Goal: Task Accomplishment & Management: Manage account settings

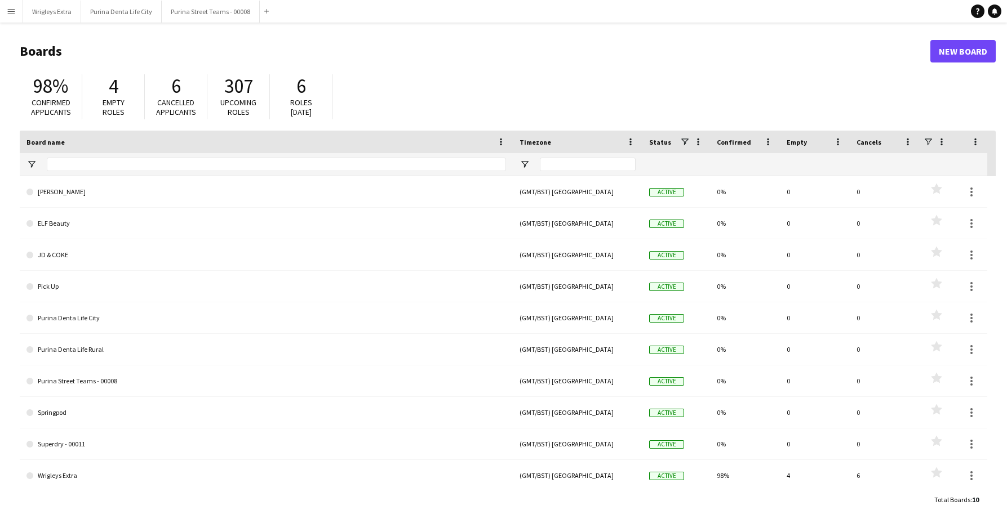
click at [15, 11] on app-icon "Menu" at bounding box center [11, 11] width 9 height 9
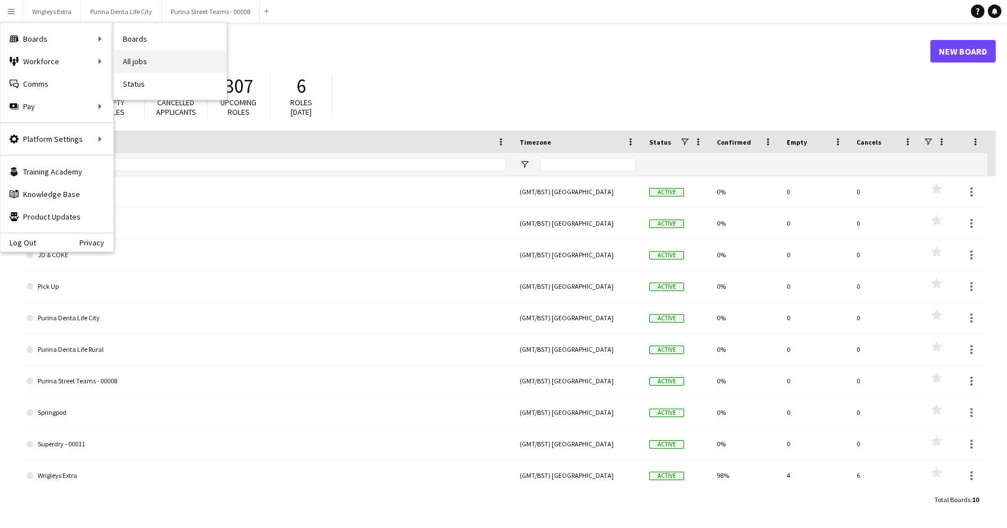
click at [145, 59] on link "All jobs" at bounding box center [170, 61] width 113 height 23
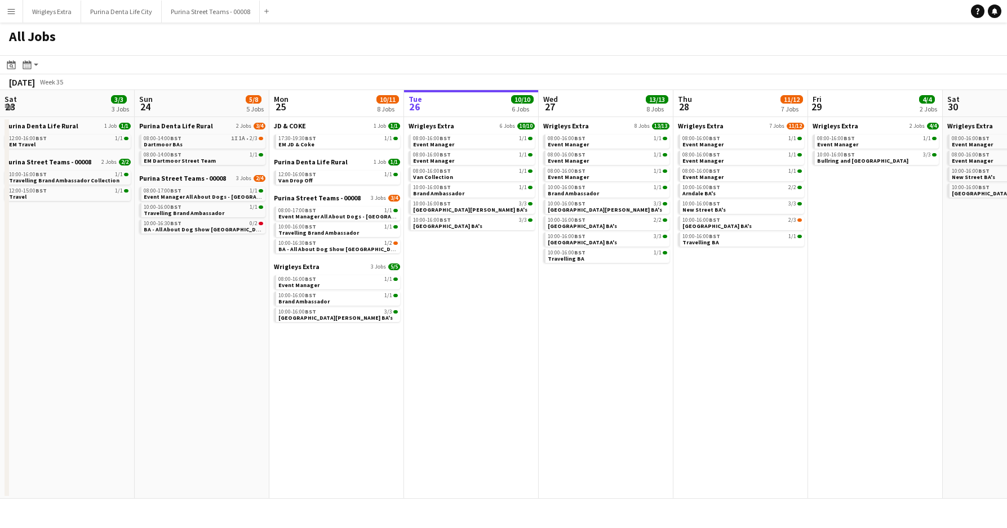
scroll to position [0, 269]
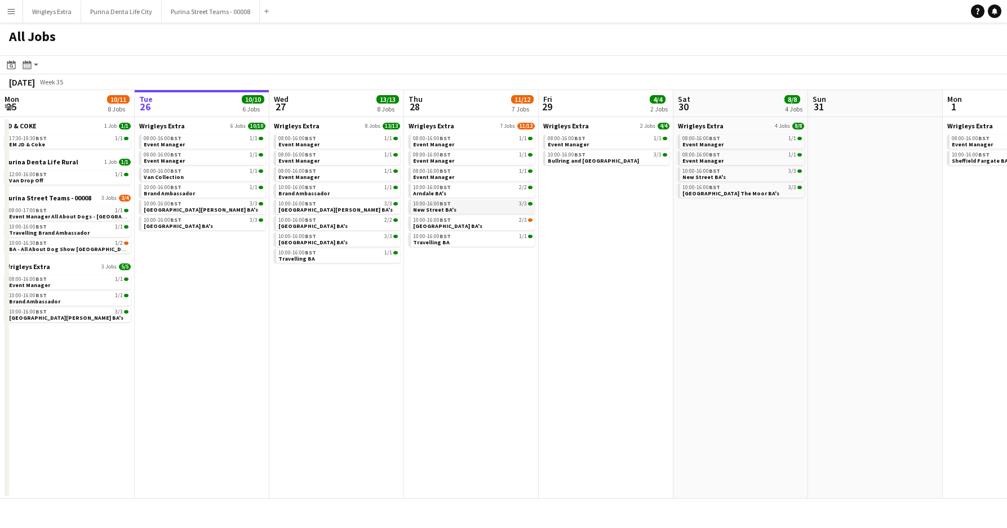
click at [478, 212] on link "10:00-16:00 BST 3/[GEOGRAPHIC_DATA]'s" at bounding box center [472, 206] width 119 height 13
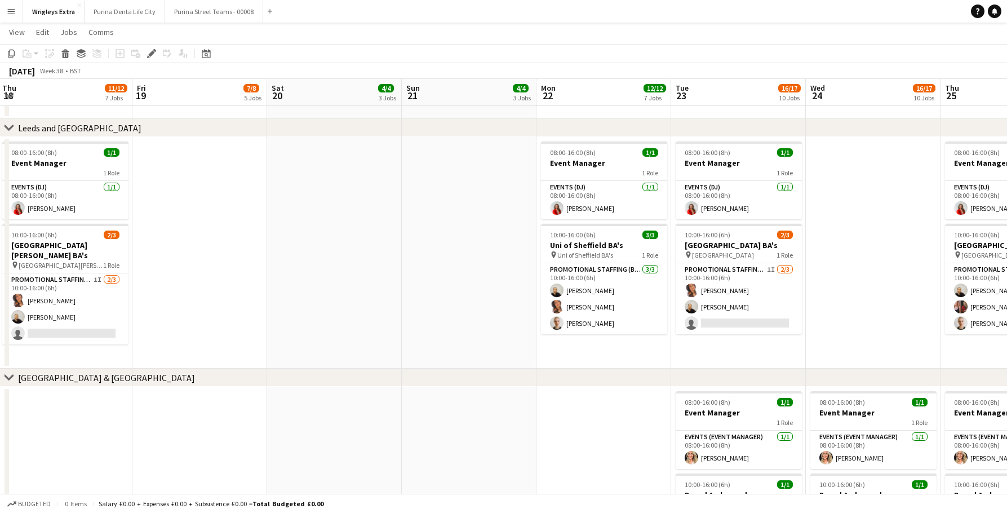
scroll to position [0, 275]
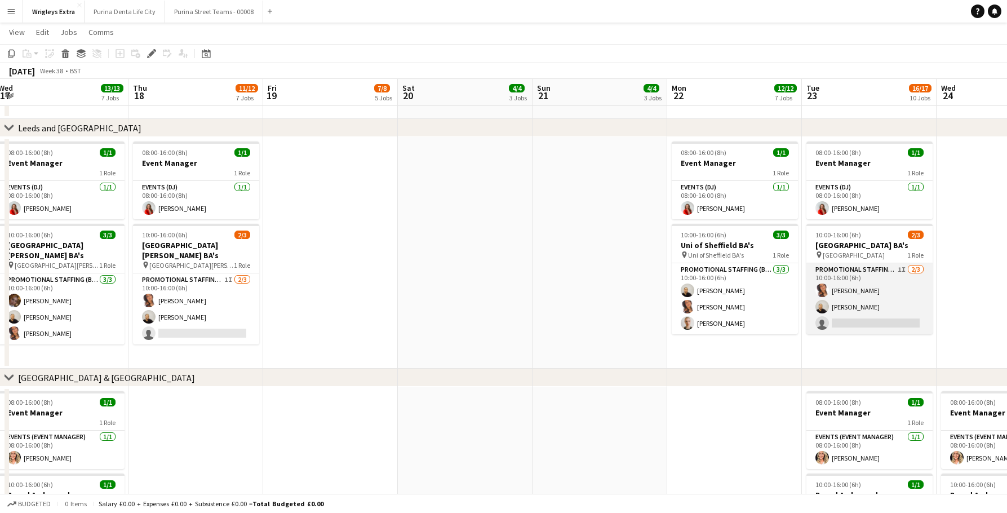
click at [814, 315] on app-card-role "Promotional Staffing (Brand Ambassadors) 1I 2/3 10:00-16:00 (6h) Susan Saini Cr…" at bounding box center [869, 298] width 126 height 71
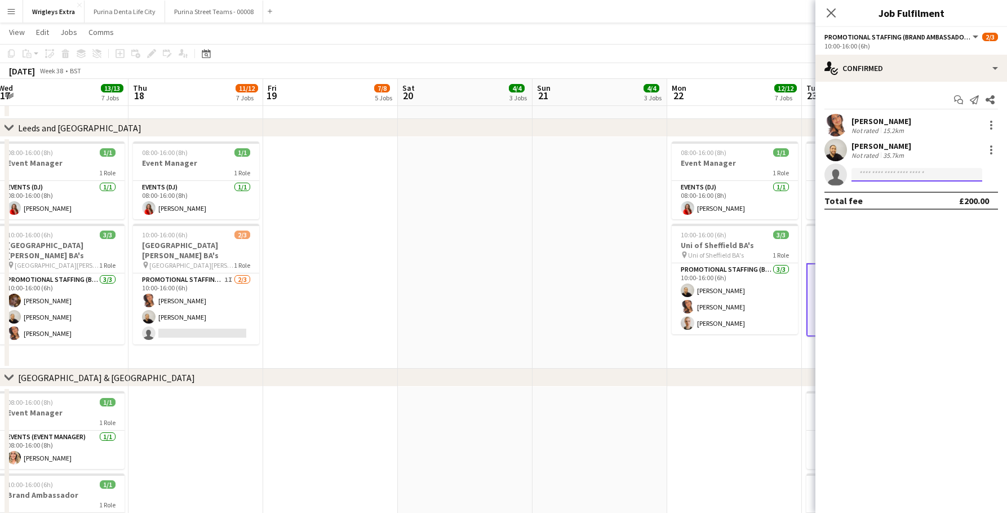
click at [909, 177] on input at bounding box center [916, 175] width 131 height 14
type input "******"
drag, startPoint x: 909, startPoint y: 177, endPoint x: 921, endPoint y: 206, distance: 31.3
click at [921, 206] on span "+447554004842" at bounding box center [916, 208] width 113 height 9
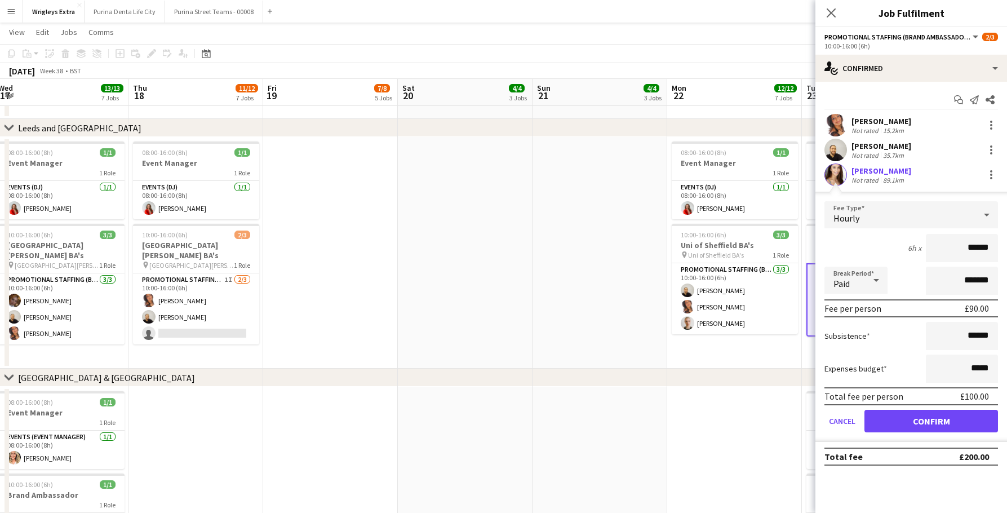
click at [892, 419] on button "Confirm" at bounding box center [931, 421] width 134 height 23
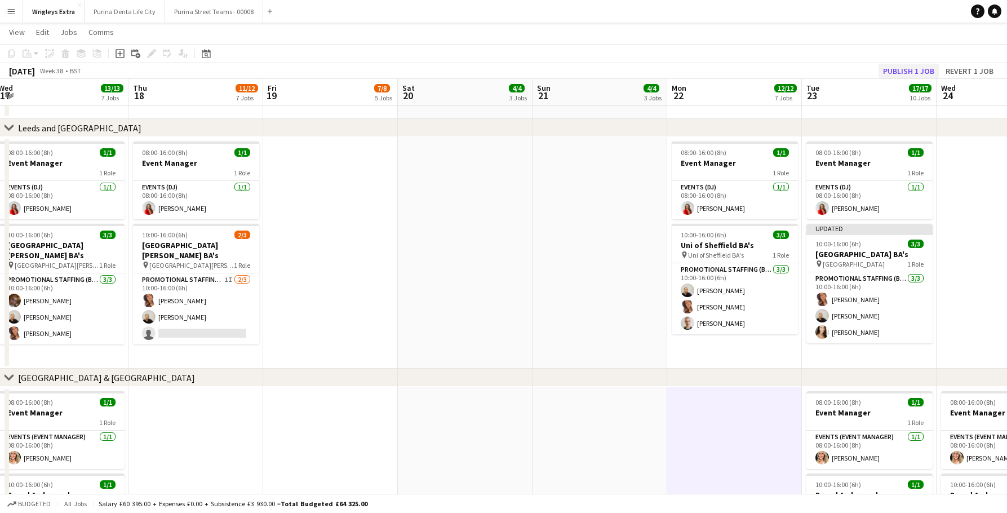
click at [914, 75] on button "Publish 1 job" at bounding box center [908, 71] width 60 height 15
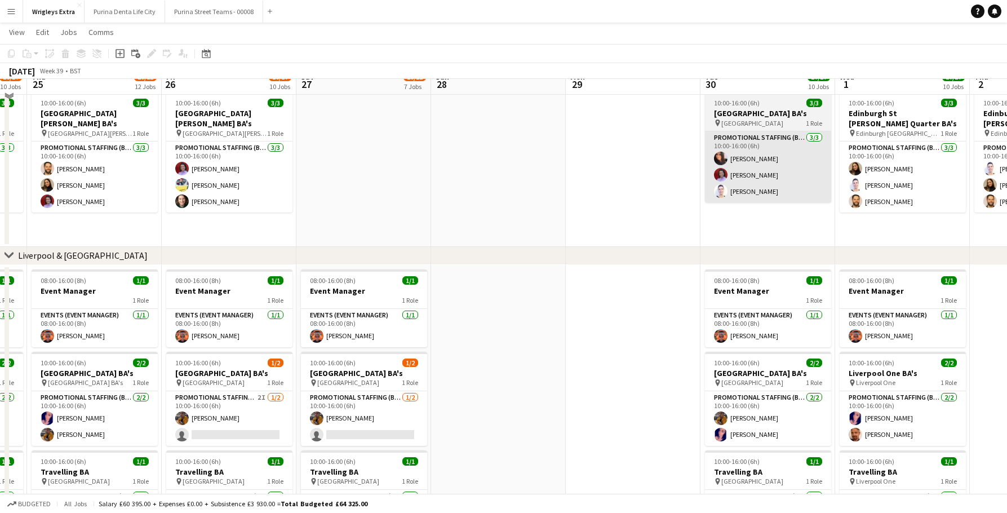
scroll to position [705, 0]
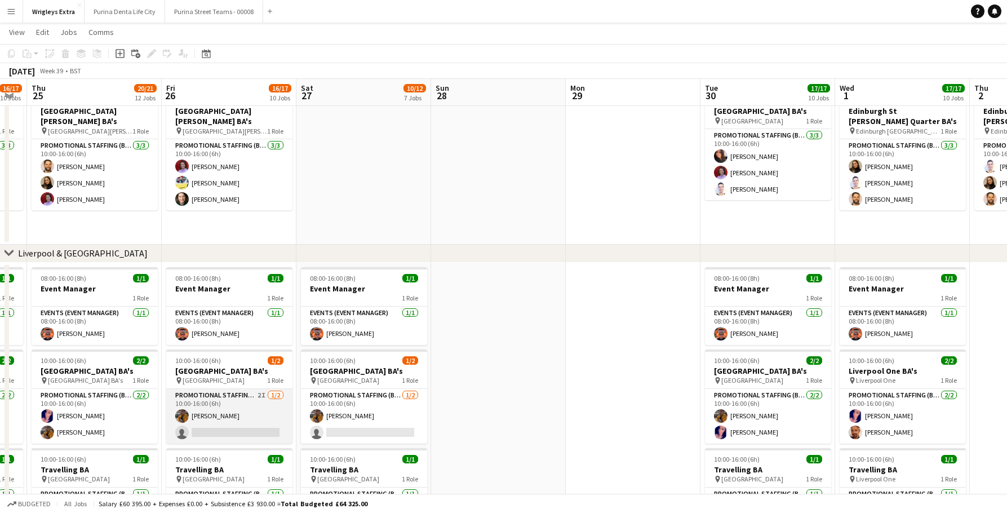
click at [248, 419] on app-card-role "Promotional Staffing (Brand Ambassadors) 2I 1/2 10:00-16:00 (6h) Sean Porter si…" at bounding box center [229, 416] width 126 height 55
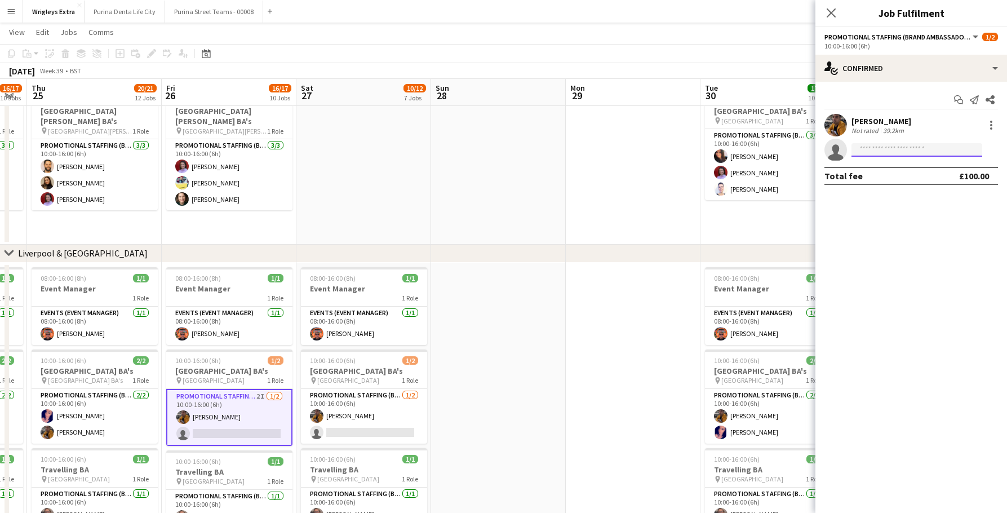
click at [873, 155] on input at bounding box center [916, 150] width 131 height 14
type input "******"
click at [896, 181] on span "+447554004842" at bounding box center [916, 184] width 113 height 9
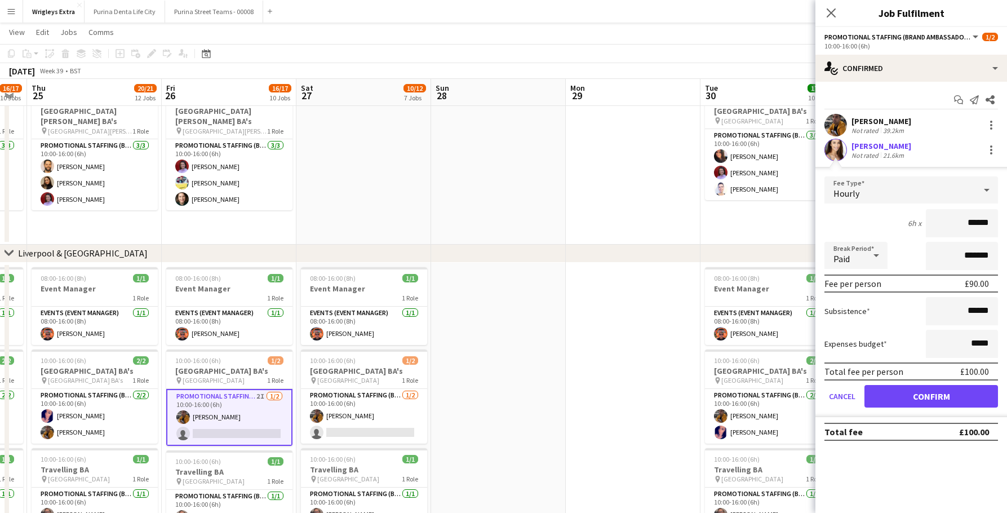
click at [909, 393] on button "Confirm" at bounding box center [931, 396] width 134 height 23
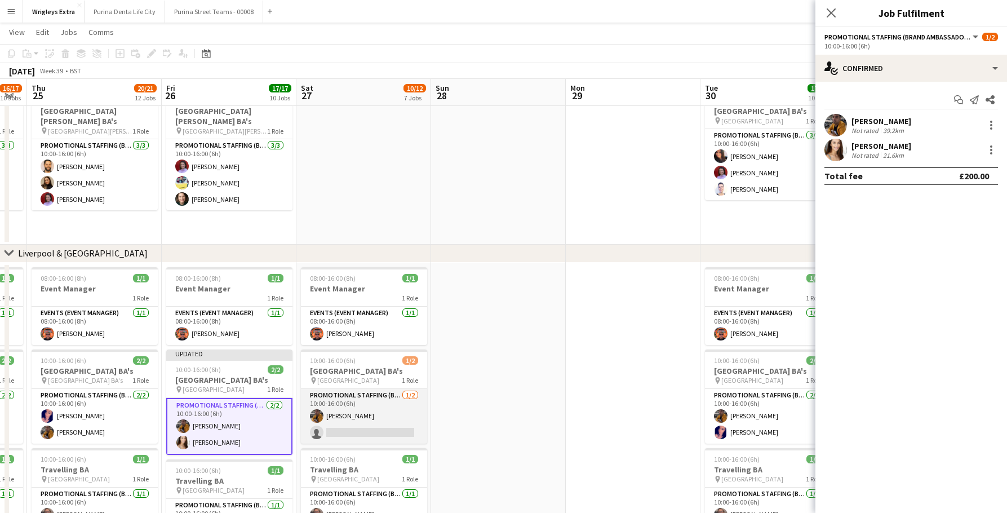
click at [426, 425] on app-card-role "Promotional Staffing (Brand Ambassadors) 1/2 10:00-16:00 (6h) Sean Porter singl…" at bounding box center [364, 416] width 126 height 55
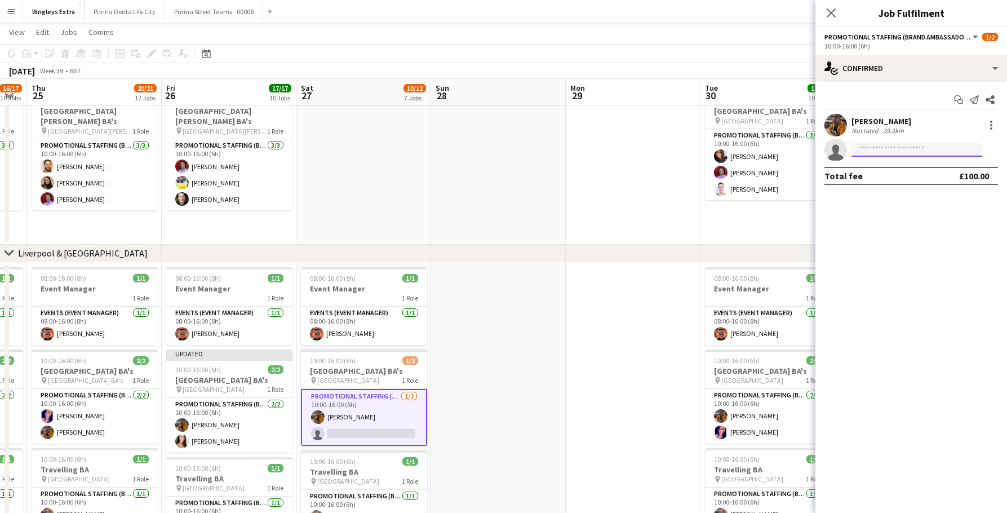
click at [910, 150] on input at bounding box center [916, 150] width 131 height 14
type input "******"
click at [919, 172] on span "lottietheis@gmail.com" at bounding box center [916, 175] width 113 height 9
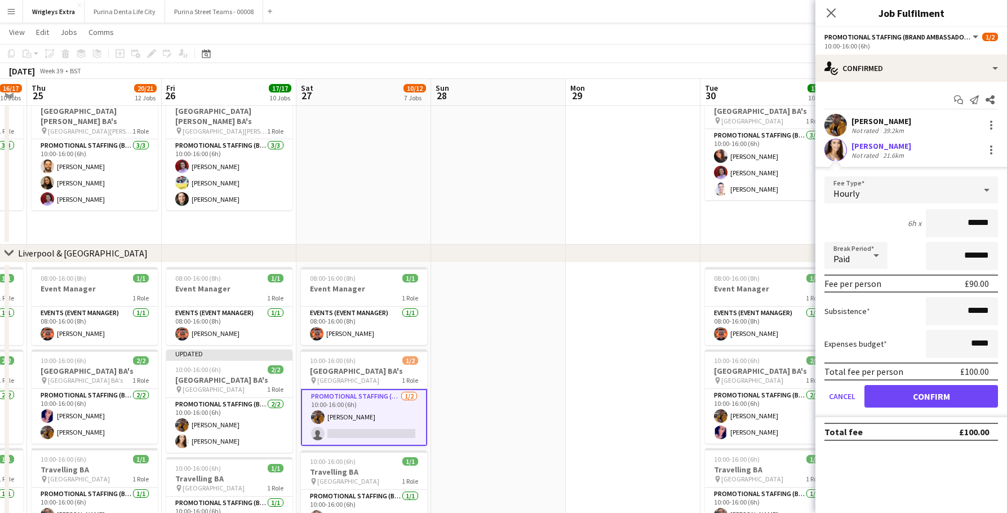
click at [908, 392] on button "Confirm" at bounding box center [931, 396] width 134 height 23
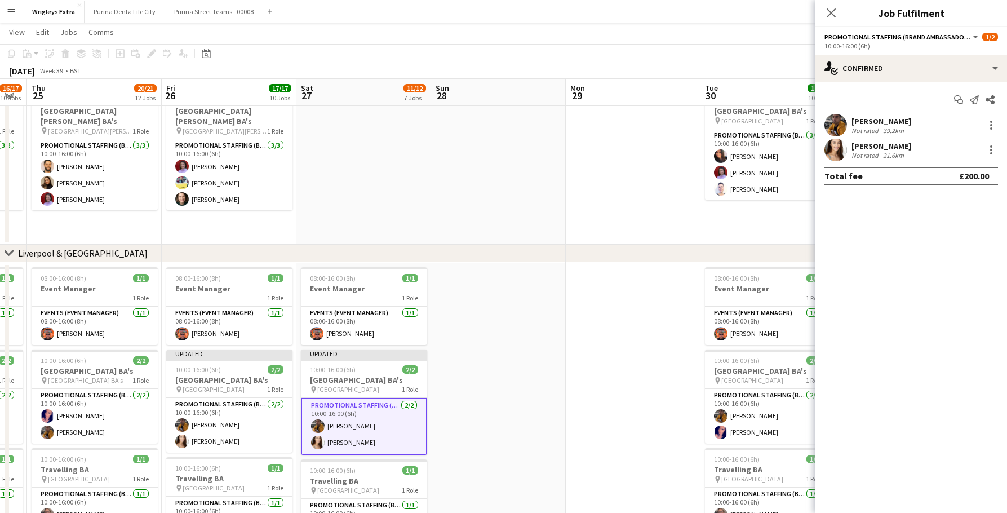
click at [683, 366] on app-date-cell at bounding box center [633, 412] width 135 height 299
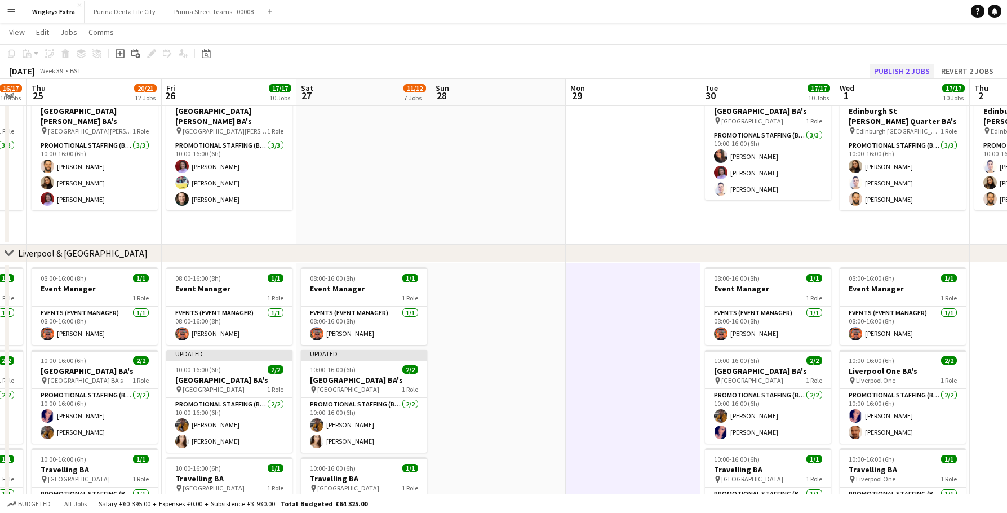
click at [910, 74] on button "Publish 2 jobs" at bounding box center [901, 71] width 65 height 15
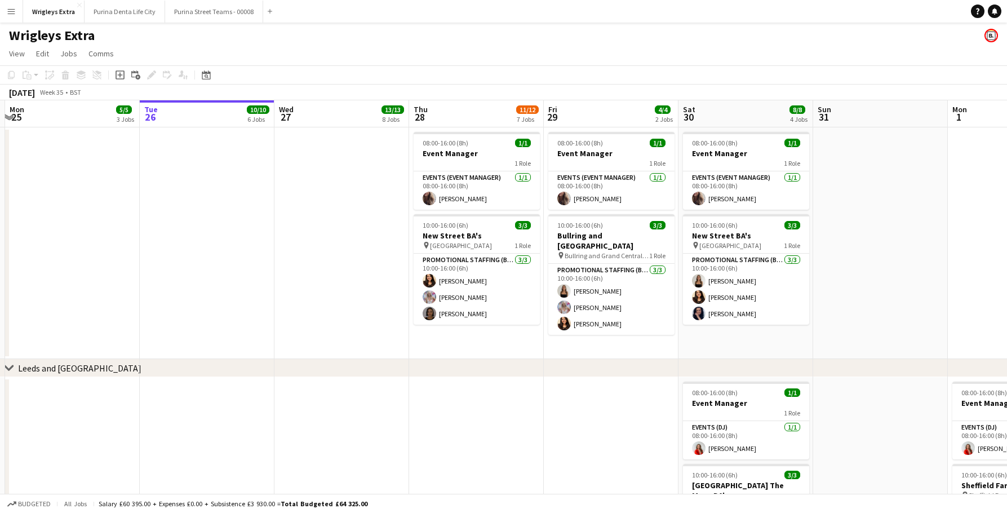
scroll to position [0, 463]
